Goal: Transaction & Acquisition: Purchase product/service

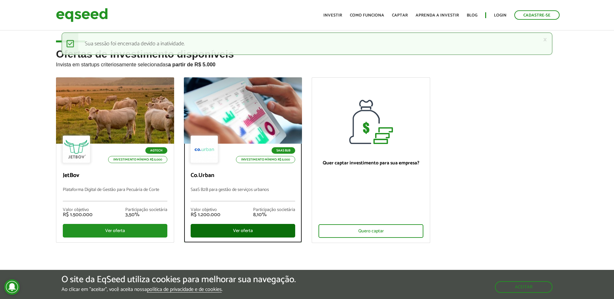
click at [252, 226] on div "Ver oferta" at bounding box center [243, 231] width 105 height 14
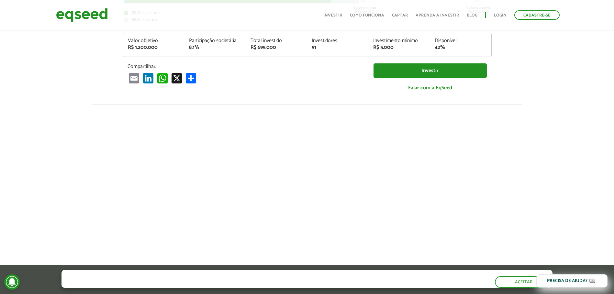
scroll to position [194, 0]
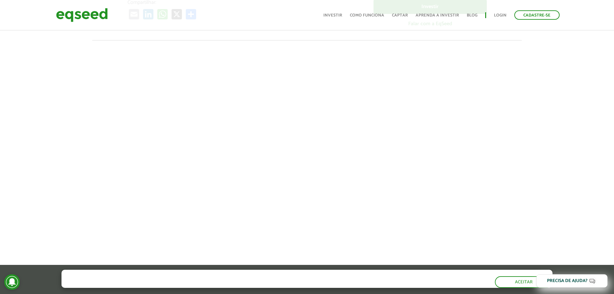
click at [46, 147] on div at bounding box center [307, 150] width 614 height 221
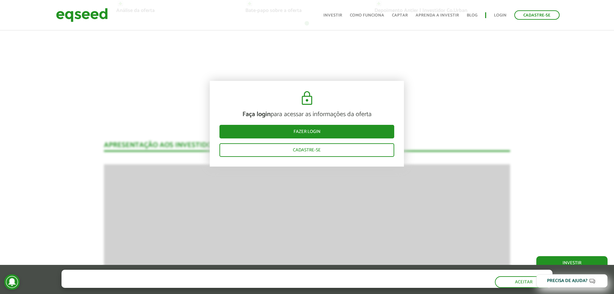
scroll to position [486, 0]
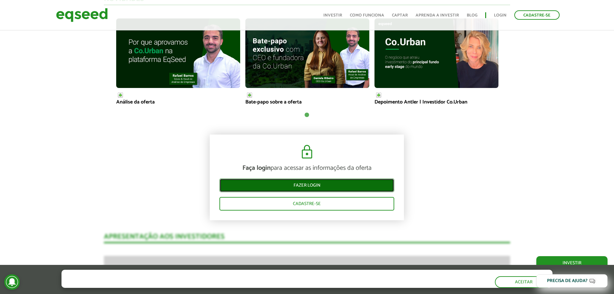
click at [274, 181] on link "Fazer login" at bounding box center [306, 186] width 175 height 14
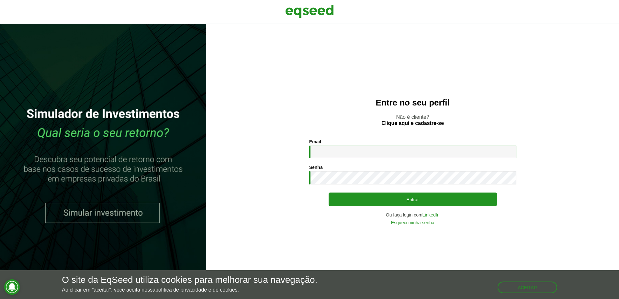
type input "**********"
click at [383, 207] on div "**********" at bounding box center [412, 182] width 207 height 86
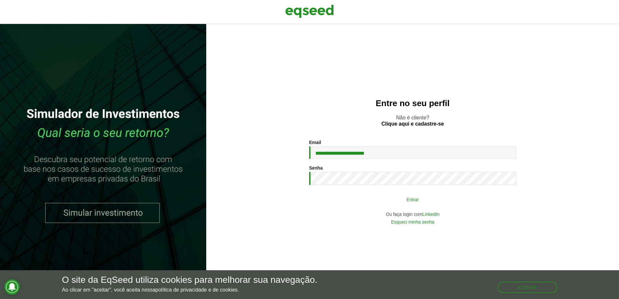
click at [386, 203] on button "Entrar" at bounding box center [413, 199] width 168 height 12
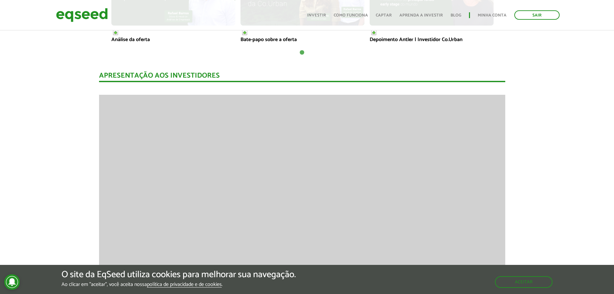
scroll to position [518, 5]
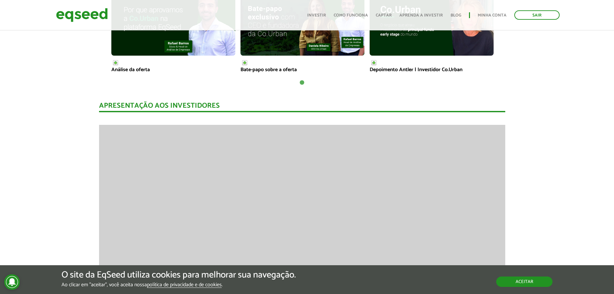
click at [520, 284] on button "Aceitar" at bounding box center [524, 282] width 56 height 10
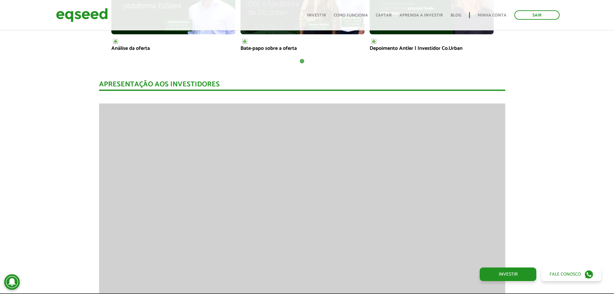
scroll to position [583, 5]
